Goal: Register for event/course

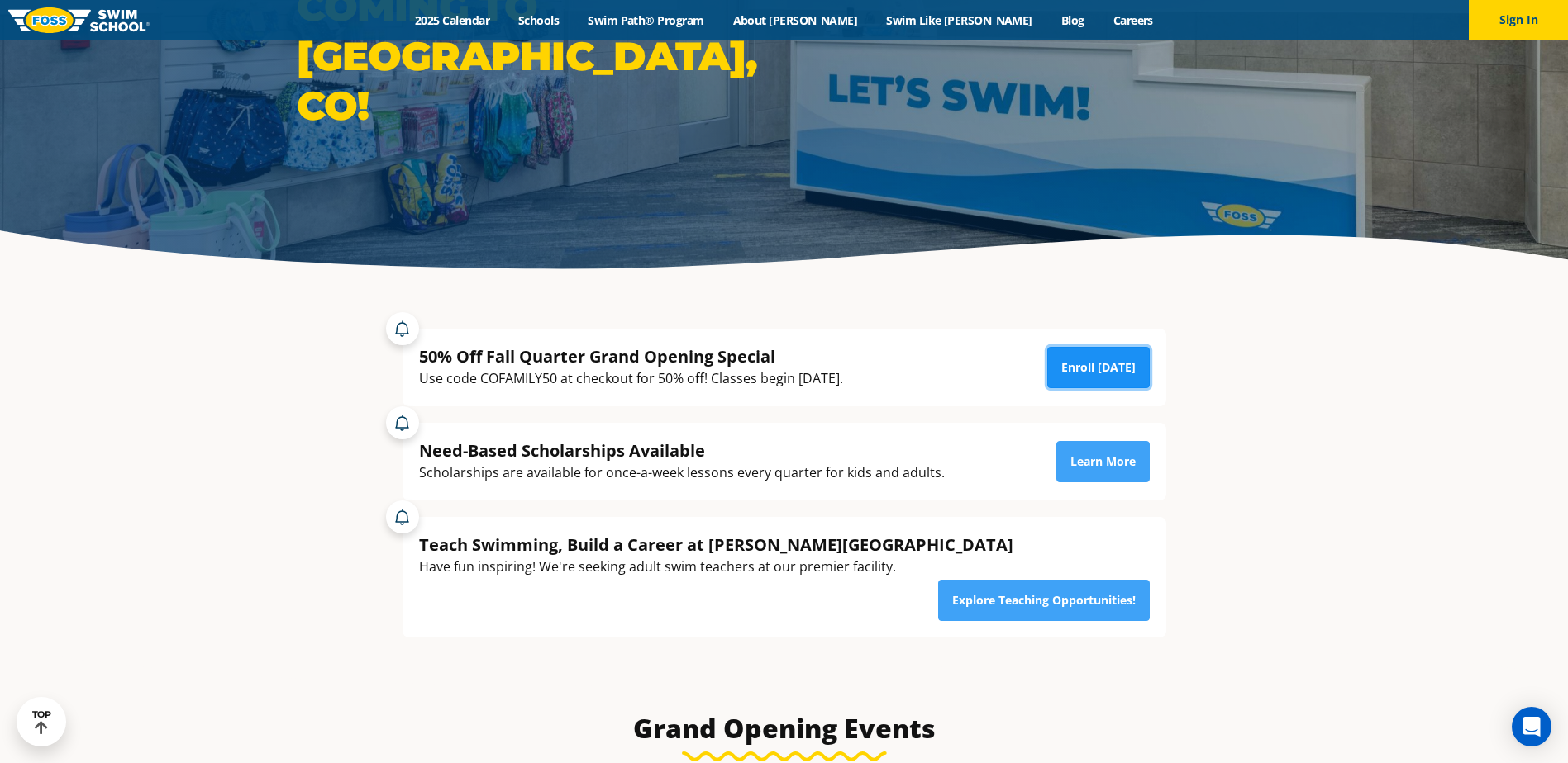
click at [1112, 364] on link "Enroll [DATE]" at bounding box center [1098, 368] width 102 height 41
click at [1504, 21] on button "Sign In" at bounding box center [1518, 20] width 100 height 39
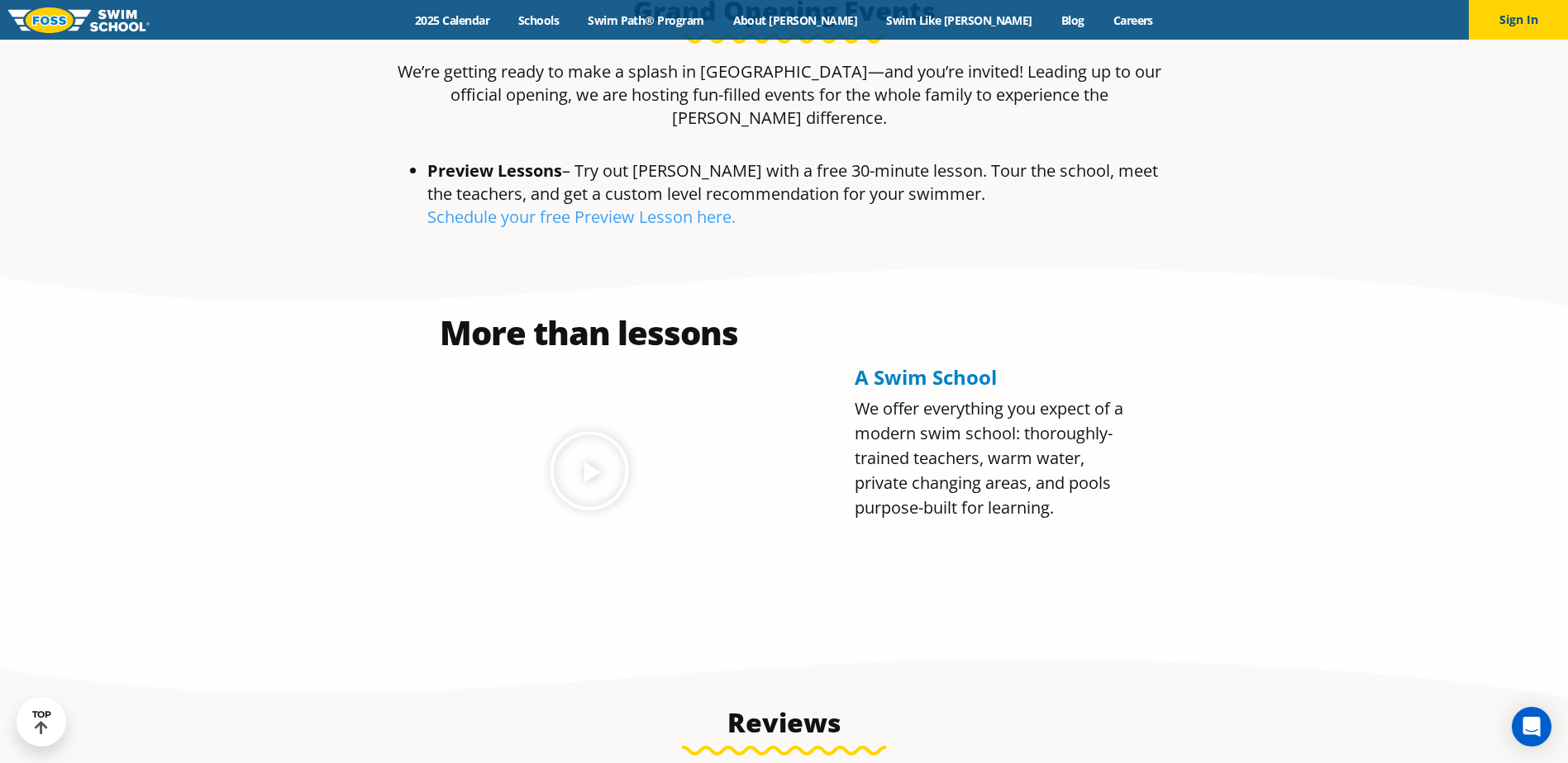
scroll to position [991, 0]
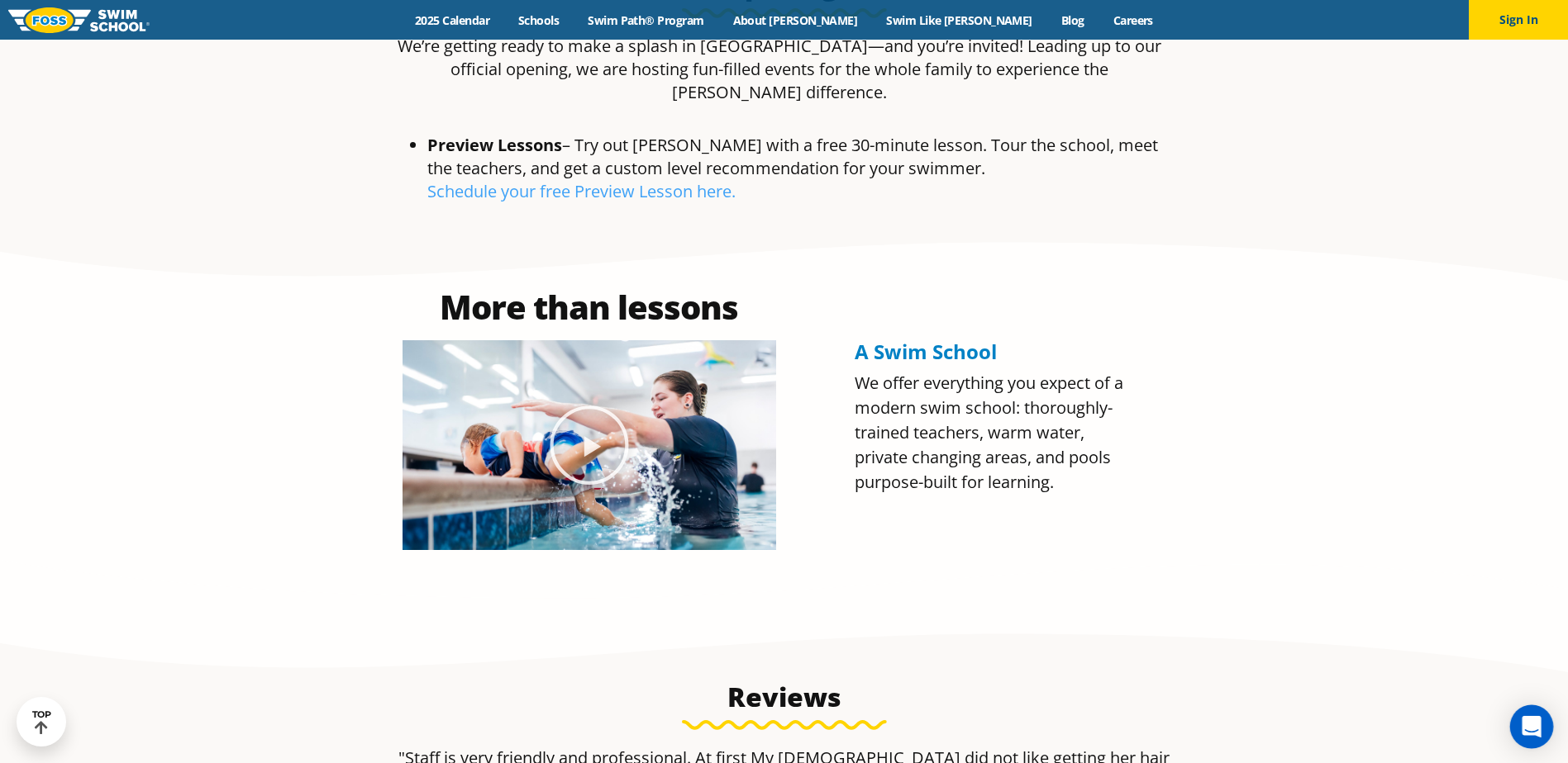
click at [1538, 728] on icon "Open Intercom Messenger" at bounding box center [1531, 726] width 19 height 21
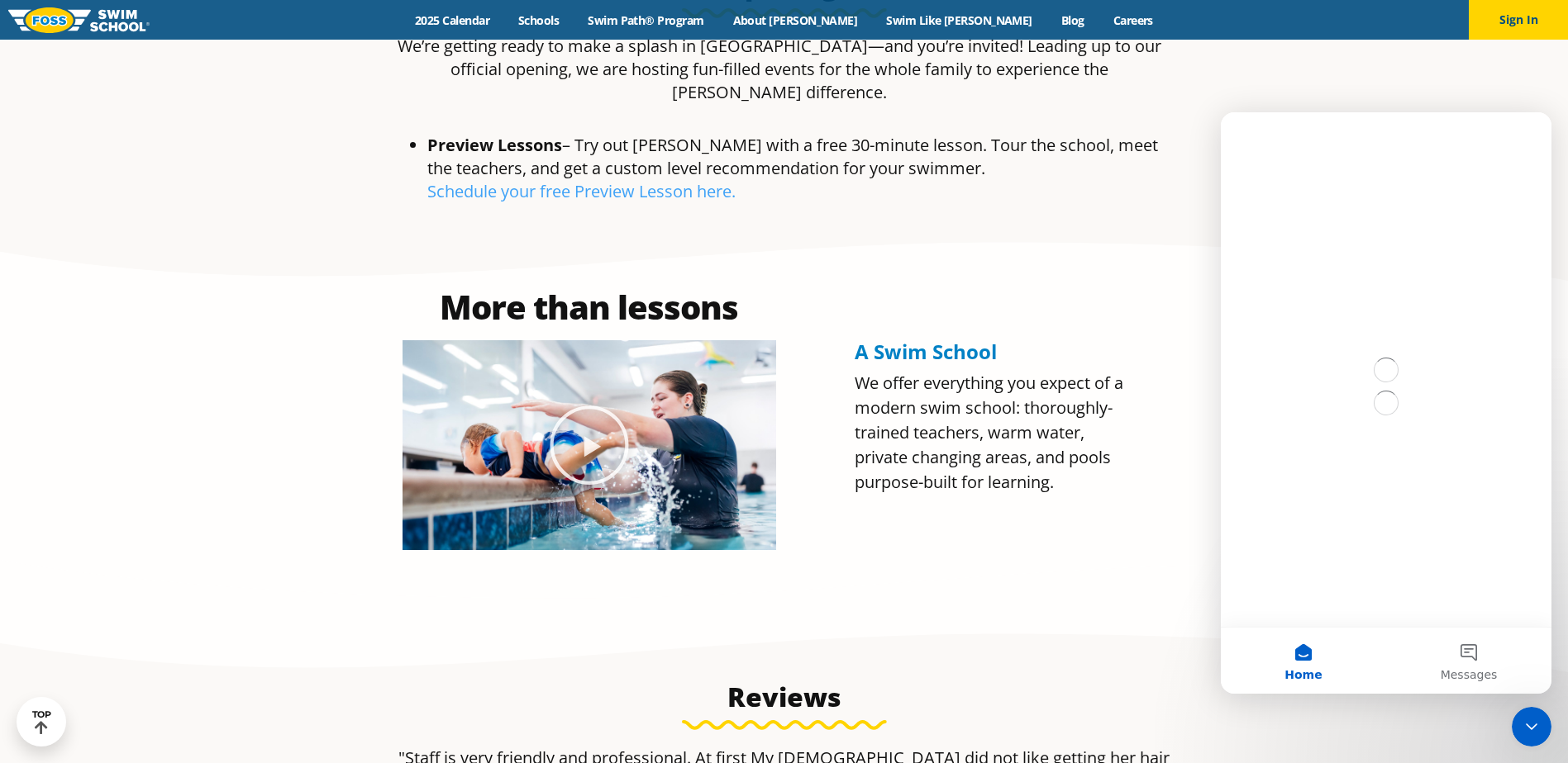
scroll to position [0, 0]
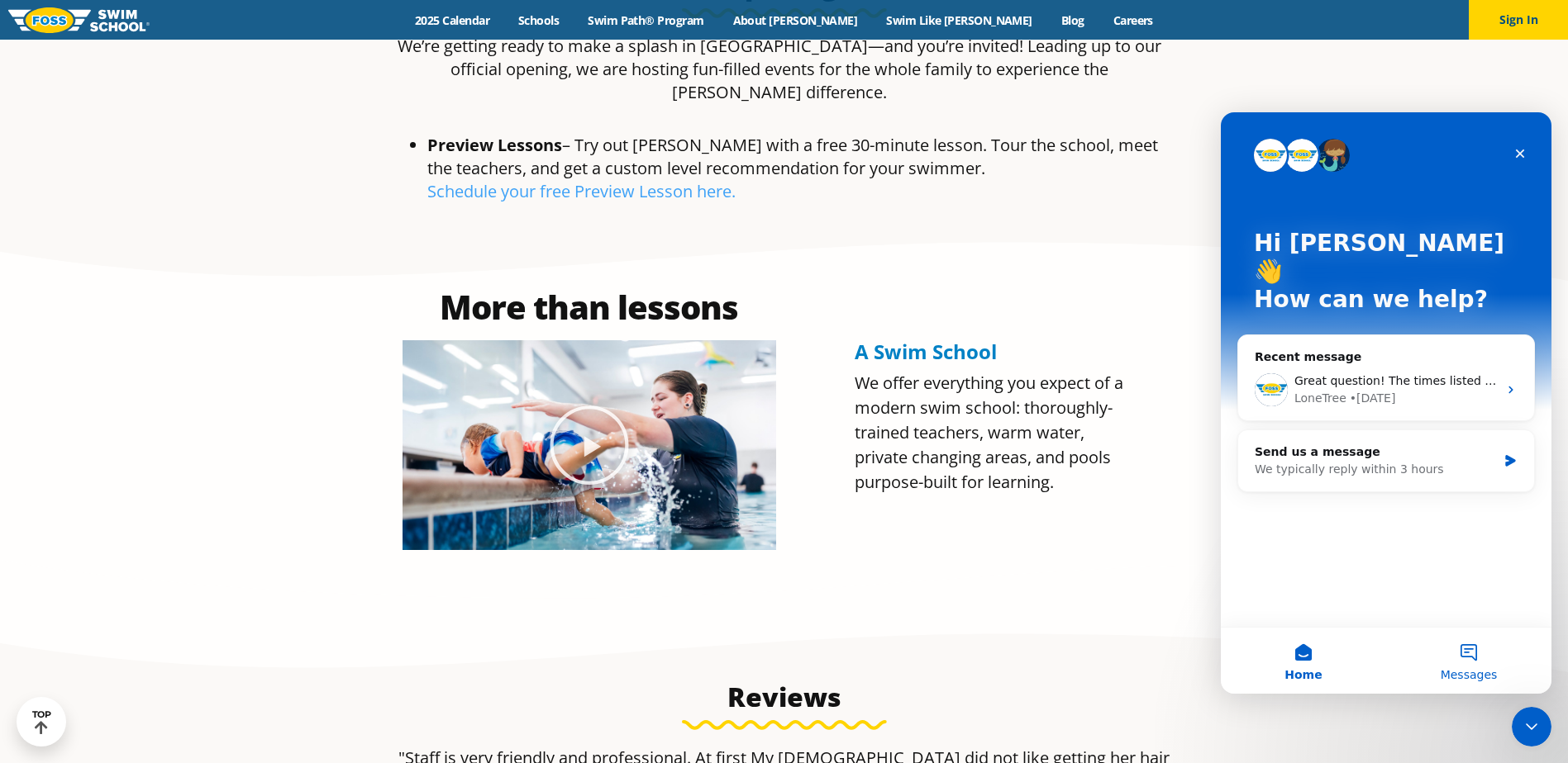
click at [1450, 670] on span "Messages" at bounding box center [1469, 675] width 57 height 11
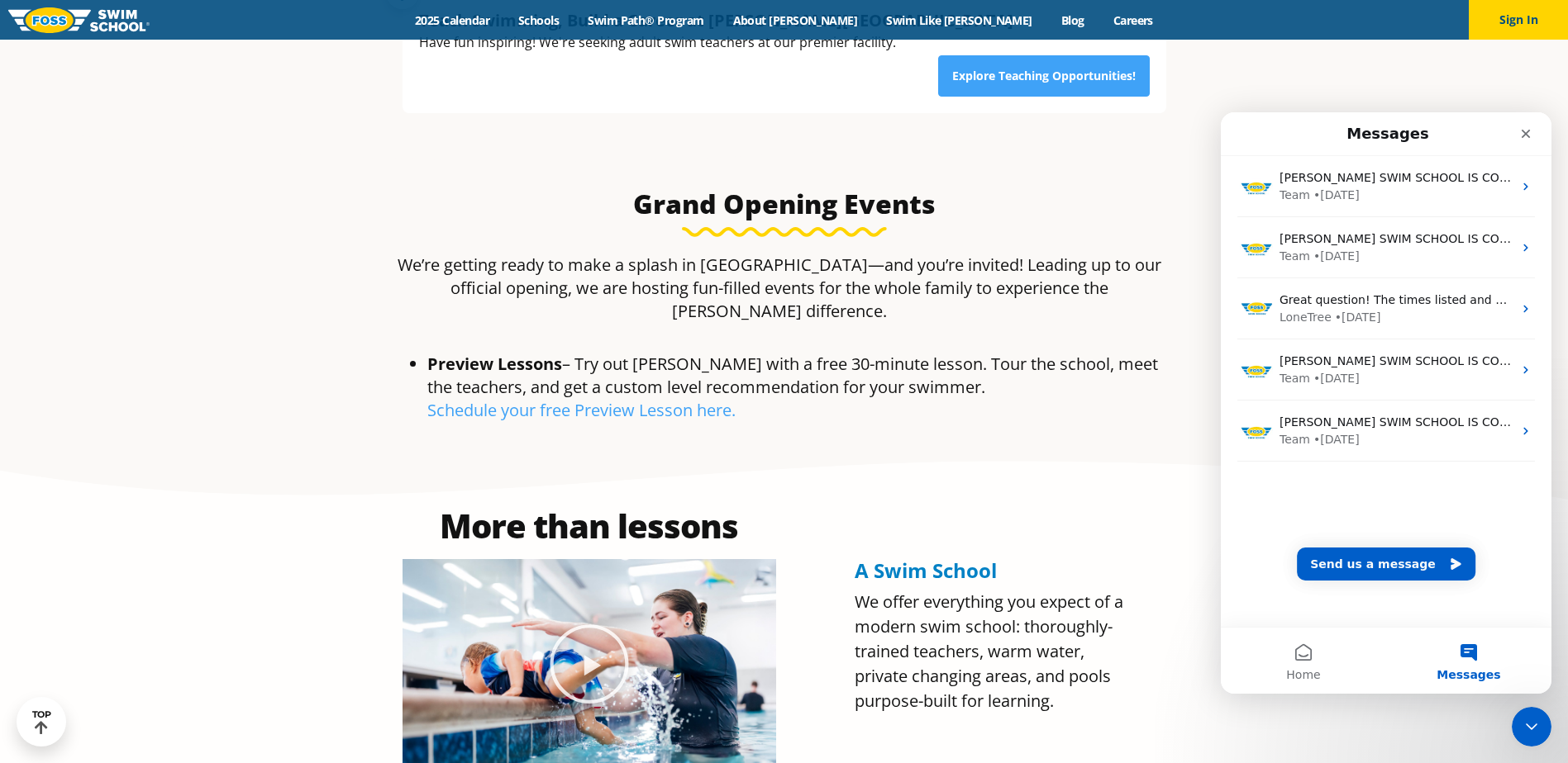
scroll to position [743, 0]
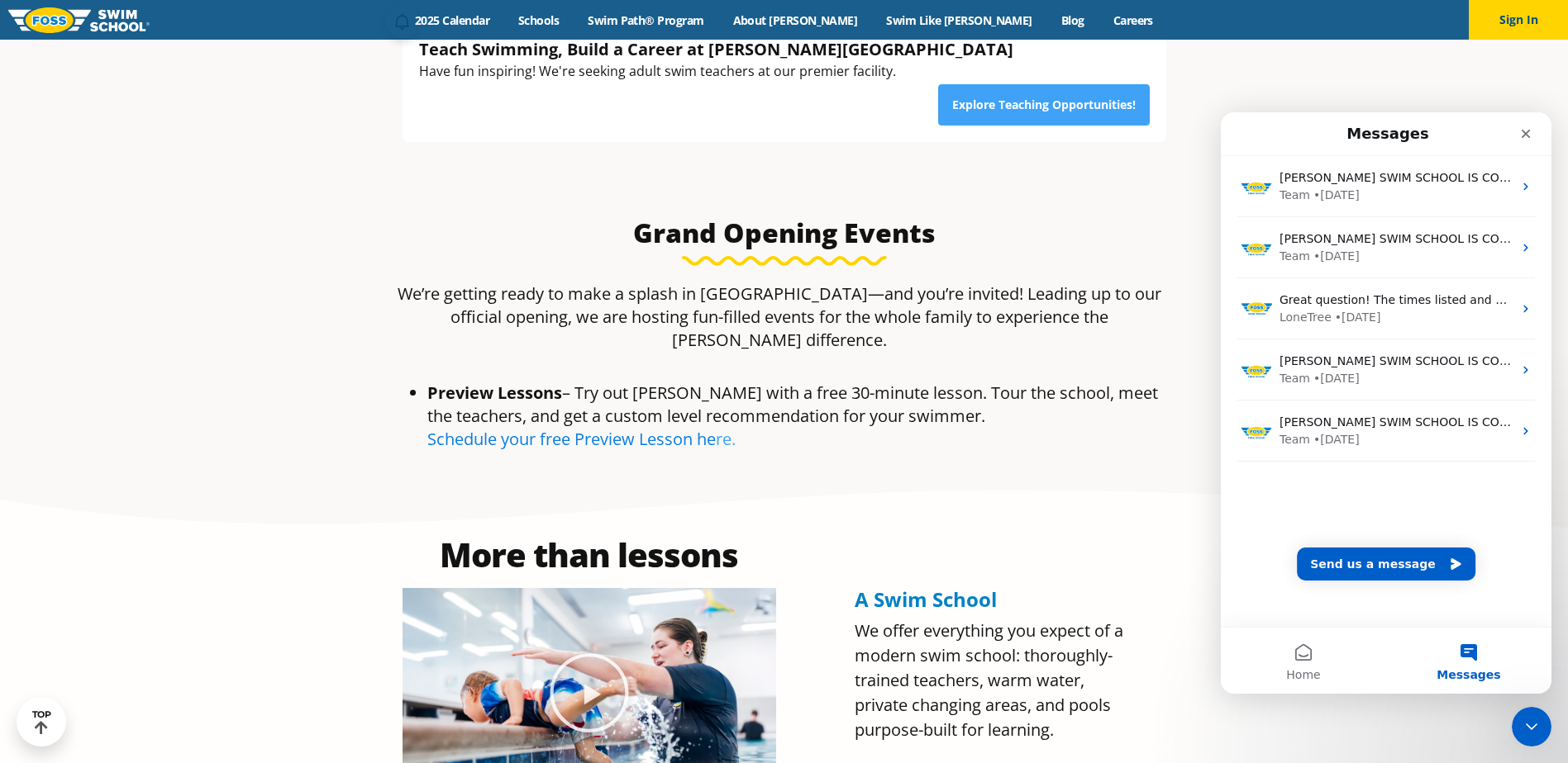
click at [716, 428] on link "Schedule your free Preview Lesson he" at bounding box center [571, 439] width 288 height 22
click at [712, 428] on link "Schedule your free Preview Lesson he" at bounding box center [571, 439] width 288 height 22
